Goal: Use online tool/utility

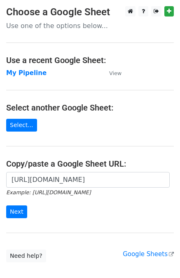
scroll to position [0, 262]
type input "[URL][DOMAIN_NAME]"
click at [20, 216] on input "Next" at bounding box center [16, 211] width 21 height 13
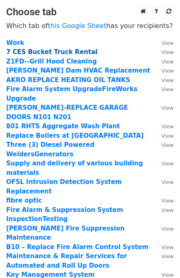
click at [64, 52] on strong "7 CES Bucket Truck Rental" at bounding box center [52, 51] width 92 height 7
